Goal: Navigation & Orientation: Find specific page/section

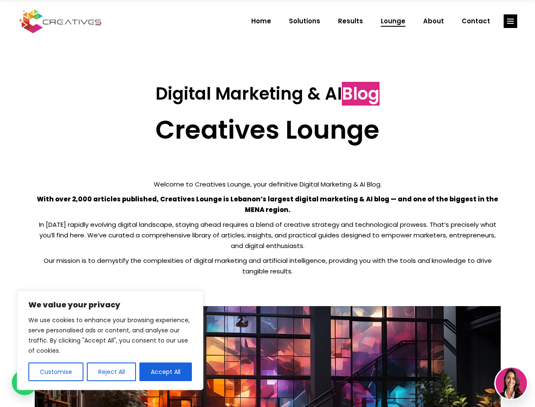
click at [267, 203] on p "With over 2,000 articles published, Creatives Lounge is Lebanon’s largest digit…" at bounding box center [268, 204] width 466 height 21
click at [55, 371] on button "Customise" at bounding box center [55, 371] width 55 height 19
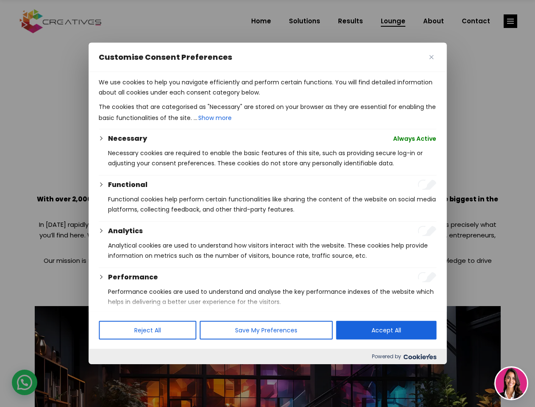
click at [111, 371] on div at bounding box center [267, 203] width 535 height 407
click at [166, 97] on p "We use cookies to help you navigate efficiently and perform certain functions. …" at bounding box center [268, 87] width 338 height 20
click at [510, 21] on div at bounding box center [267, 203] width 535 height 407
click at [511, 383] on img at bounding box center [511, 382] width 31 height 31
